Goal: Check status: Check status

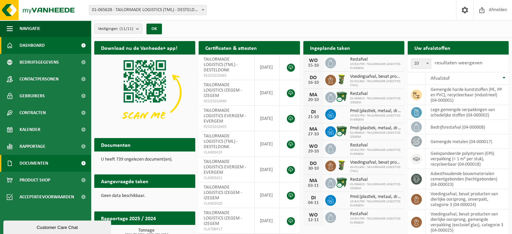
click at [27, 164] on span "Documenten" at bounding box center [34, 163] width 29 height 17
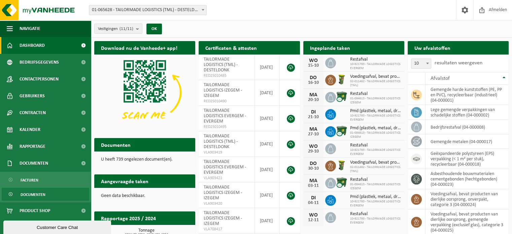
click at [30, 193] on span "Documenten" at bounding box center [33, 194] width 25 height 13
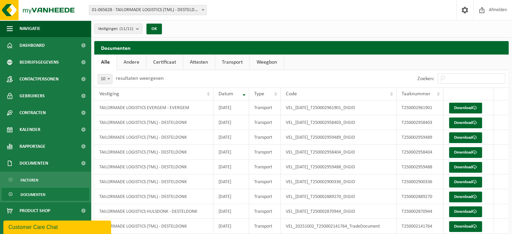
click at [159, 58] on link "Certificaat" at bounding box center [164, 62] width 36 height 15
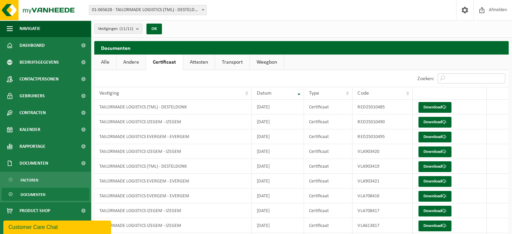
click at [455, 79] on input "Zoeken:" at bounding box center [471, 78] width 68 height 10
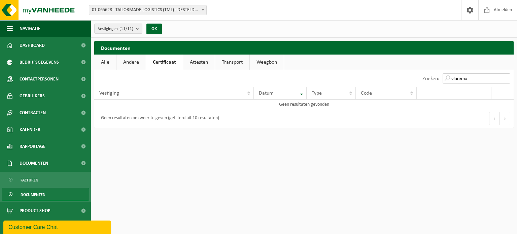
type input "vlarema"
click at [197, 61] on link "Attesten" at bounding box center [199, 62] width 32 height 15
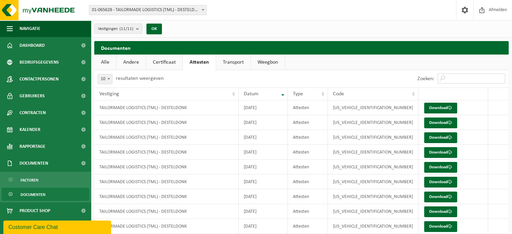
click at [455, 77] on input "Zoeken:" at bounding box center [471, 78] width 68 height 10
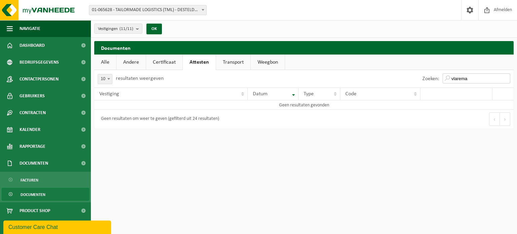
drag, startPoint x: 455, startPoint y: 77, endPoint x: 391, endPoint y: 113, distance: 73.7
click at [391, 113] on div "10 25 50 100 10 resultaten weergeven Zoeken: vlarema Vestiging Datum Type Code …" at bounding box center [303, 99] width 419 height 59
type input "vlarema"
click at [108, 64] on link "Alle" at bounding box center [105, 62] width 22 height 15
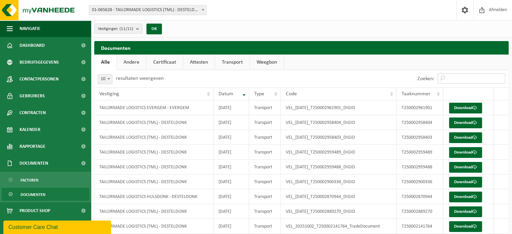
click at [460, 73] on input "Zoeken:" at bounding box center [471, 78] width 68 height 10
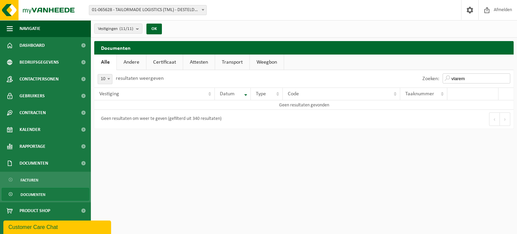
type input "vlarema"
click at [505, 79] on input "vlarema" at bounding box center [477, 78] width 68 height 10
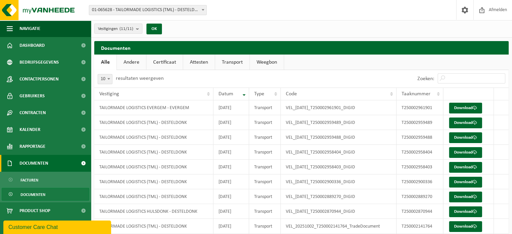
click at [29, 165] on span "Documenten" at bounding box center [34, 163] width 29 height 17
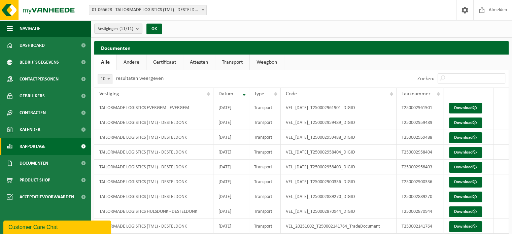
click at [29, 146] on span "Rapportage" at bounding box center [33, 146] width 26 height 17
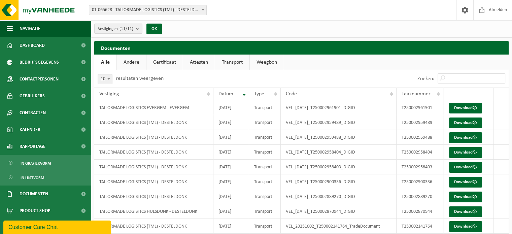
scroll to position [2, 0]
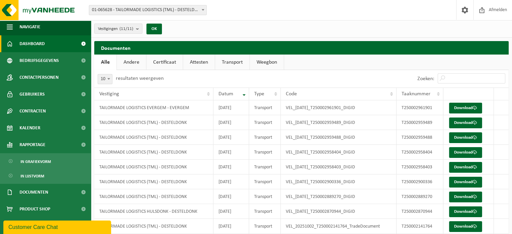
click at [29, 43] on span "Dashboard" at bounding box center [32, 43] width 25 height 17
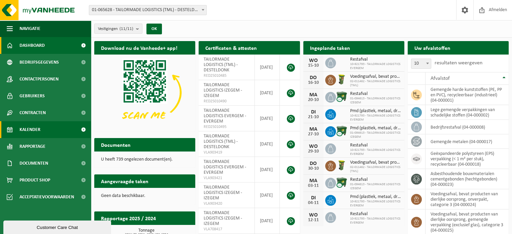
click at [30, 132] on span "Kalender" at bounding box center [30, 129] width 21 height 17
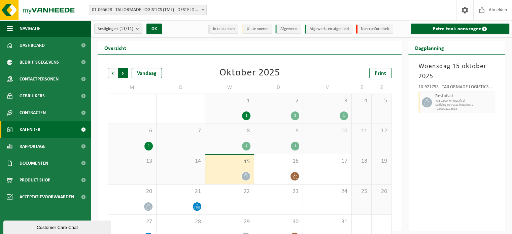
click at [113, 74] on span "Vorige" at bounding box center [113, 73] width 10 height 10
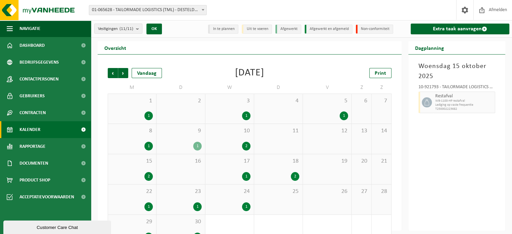
click at [113, 74] on span "Vorige" at bounding box center [113, 73] width 10 height 10
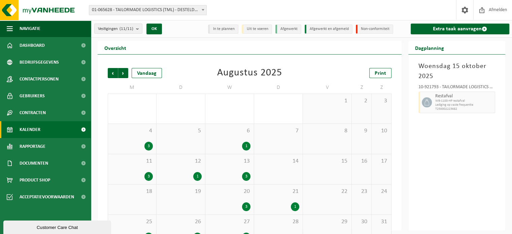
click at [113, 74] on span "Vorige" at bounding box center [113, 73] width 10 height 10
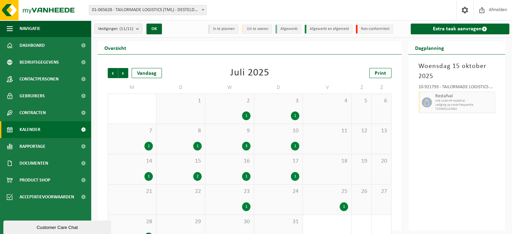
click at [113, 74] on span "Vorige" at bounding box center [113, 73] width 10 height 10
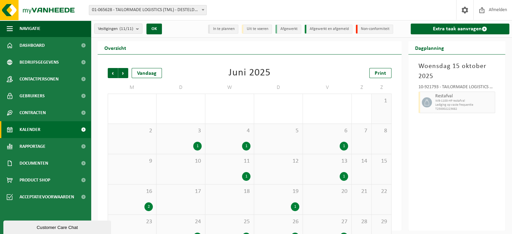
scroll to position [47, 0]
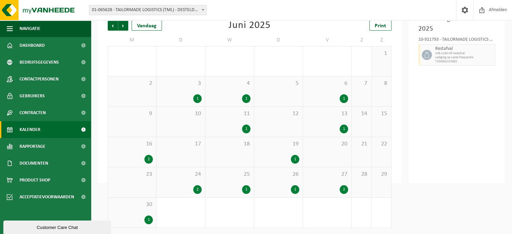
click at [113, 74] on div "26 1" at bounding box center [132, 61] width 48 height 30
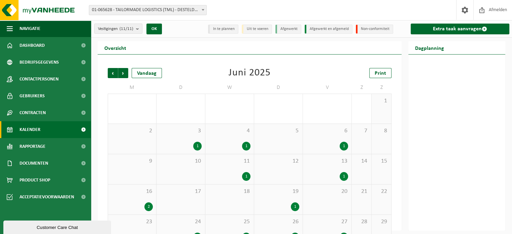
scroll to position [0, 0]
click at [113, 74] on span "Vorige" at bounding box center [113, 73] width 10 height 10
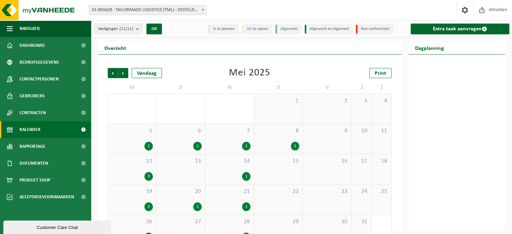
click at [113, 74] on span "Vorige" at bounding box center [113, 73] width 10 height 10
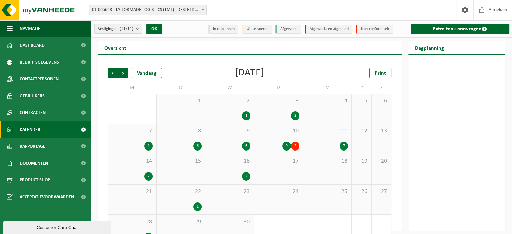
click at [294, 144] on div "2" at bounding box center [295, 146] width 8 height 9
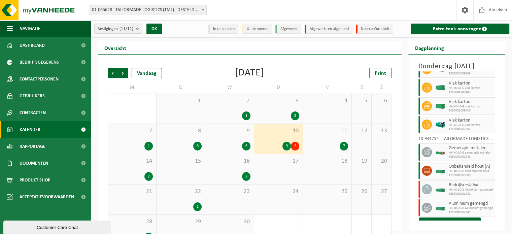
scroll to position [77, 0]
click at [466, 170] on span "HK-XC-20-G onbehandeld hout (A)" at bounding box center [471, 171] width 44 height 4
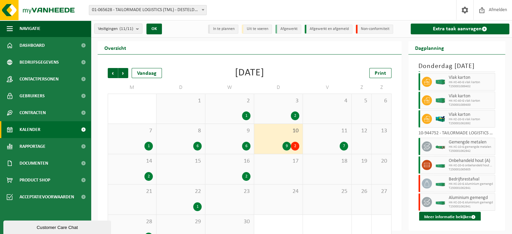
click at [443, 182] on img at bounding box center [440, 183] width 10 height 5
click at [453, 212] on button "Meer informatie bekijken" at bounding box center [450, 217] width 62 height 11
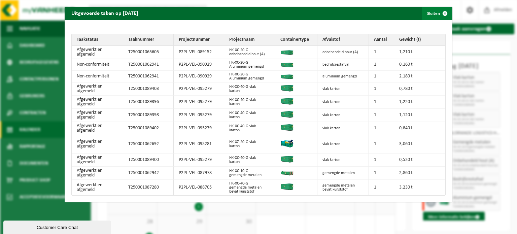
click at [441, 13] on span "button" at bounding box center [444, 13] width 13 height 13
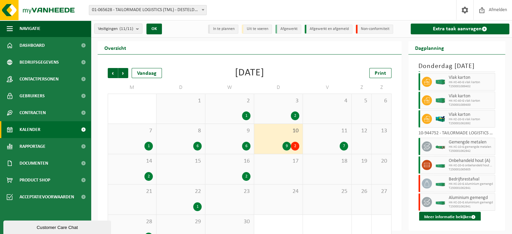
scroll to position [17, 0]
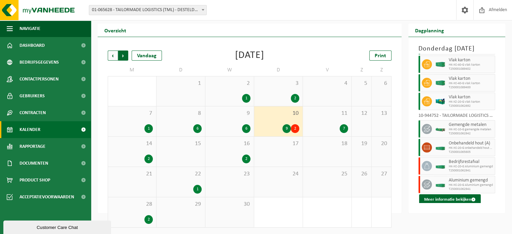
click at [112, 55] on span "Vorige" at bounding box center [113, 55] width 10 height 10
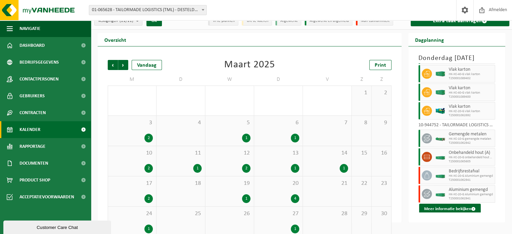
scroll to position [47, 0]
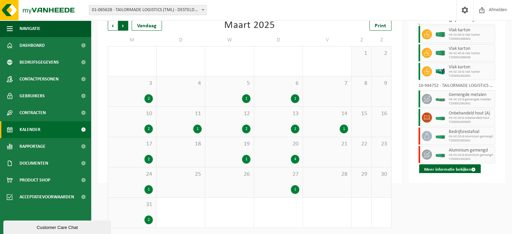
click at [110, 27] on span "Vorige" at bounding box center [113, 26] width 10 height 10
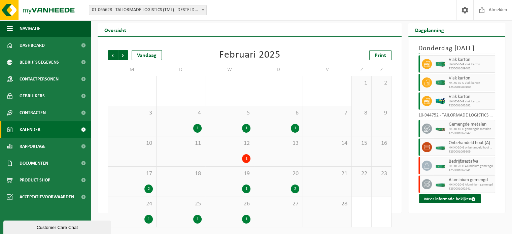
scroll to position [17, 0]
click at [245, 159] on div "1" at bounding box center [246, 158] width 8 height 9
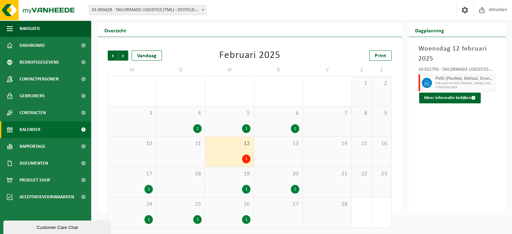
click at [445, 82] on span "WB-1100-HP PMD (Plastiek, Metaal, Drankkartons) (bedrijven)" at bounding box center [464, 83] width 58 height 4
click at [444, 97] on button "Meer informatie bekijken" at bounding box center [450, 98] width 62 height 11
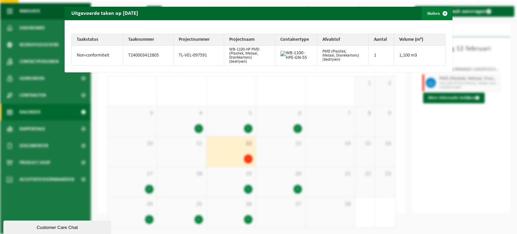
click at [439, 12] on span "button" at bounding box center [444, 13] width 13 height 13
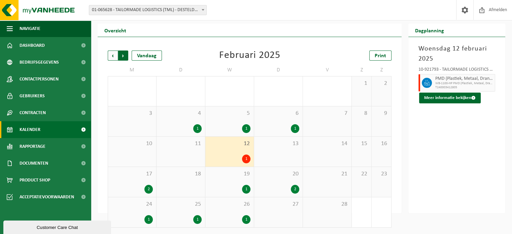
click at [113, 55] on span "Vorige" at bounding box center [113, 55] width 10 height 10
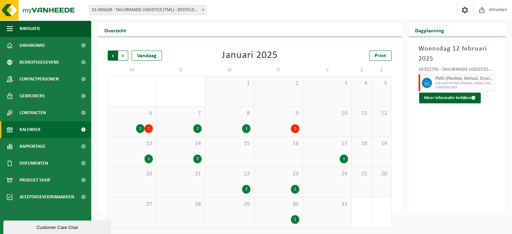
click at [123, 55] on span "Volgende" at bounding box center [123, 55] width 10 height 10
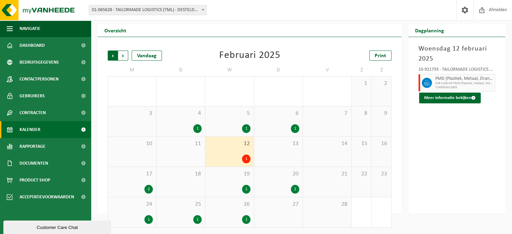
click at [123, 55] on span "Volgende" at bounding box center [123, 55] width 10 height 10
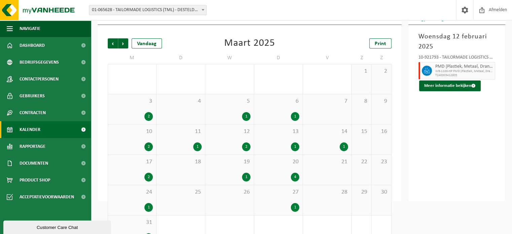
scroll to position [29, 0]
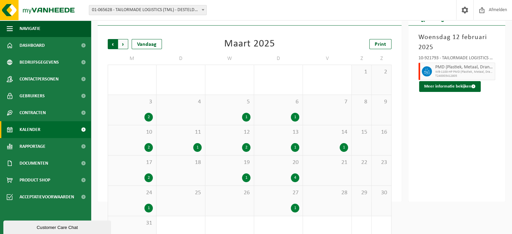
click at [121, 42] on span "Volgende" at bounding box center [123, 44] width 10 height 10
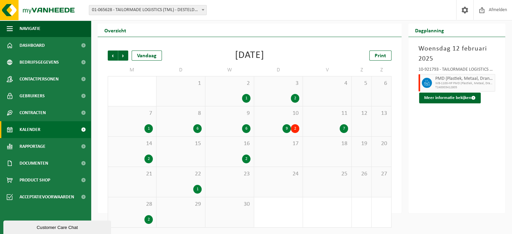
click at [121, 42] on div "Vorige Volgende Vandaag [DATE] Print M D W D V Z Z 31 2 1 2 1 3 2 4 5 6 7 1 8 6…" at bounding box center [250, 125] width 304 height 176
click at [292, 125] on div "2" at bounding box center [295, 128] width 8 height 9
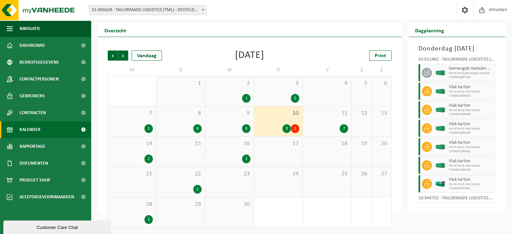
scroll to position [82, 0]
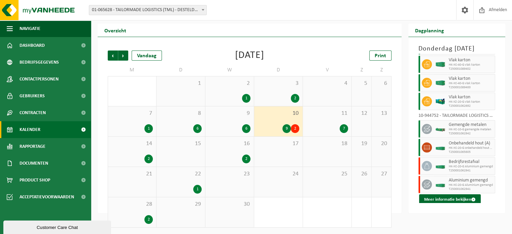
click at [481, 179] on span "Aluminium gemengd" at bounding box center [471, 180] width 44 height 5
click at [440, 199] on button "Meer informatie bekijken" at bounding box center [450, 199] width 62 height 11
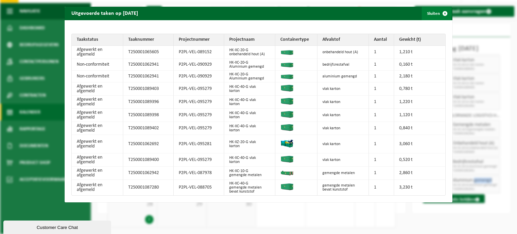
click at [429, 13] on button "Sluiten" at bounding box center [437, 13] width 30 height 13
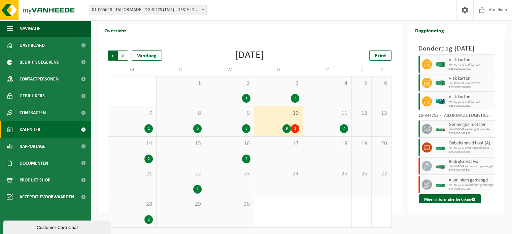
click at [124, 53] on span "Volgende" at bounding box center [123, 55] width 10 height 10
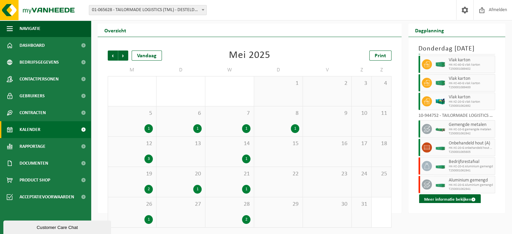
click at [124, 53] on span "Volgende" at bounding box center [123, 55] width 10 height 10
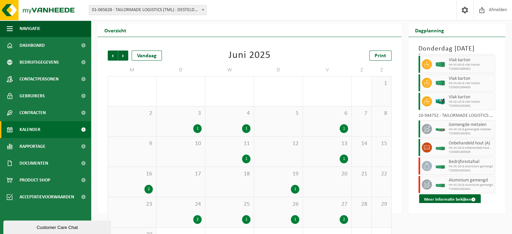
click at [124, 53] on span "Volgende" at bounding box center [123, 55] width 10 height 10
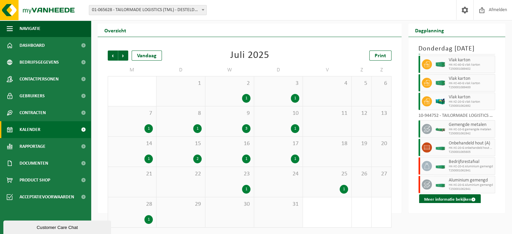
click at [124, 53] on span "Volgende" at bounding box center [123, 55] width 10 height 10
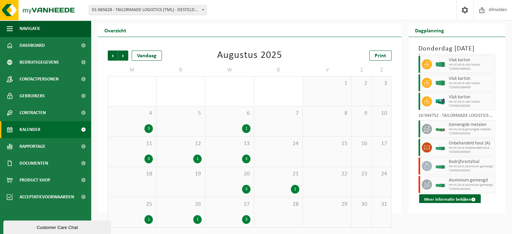
click at [124, 53] on span "Volgende" at bounding box center [123, 55] width 10 height 10
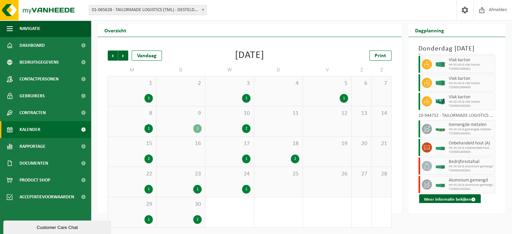
click at [124, 53] on span "Volgende" at bounding box center [123, 55] width 10 height 10
